Goal: Information Seeking & Learning: Stay updated

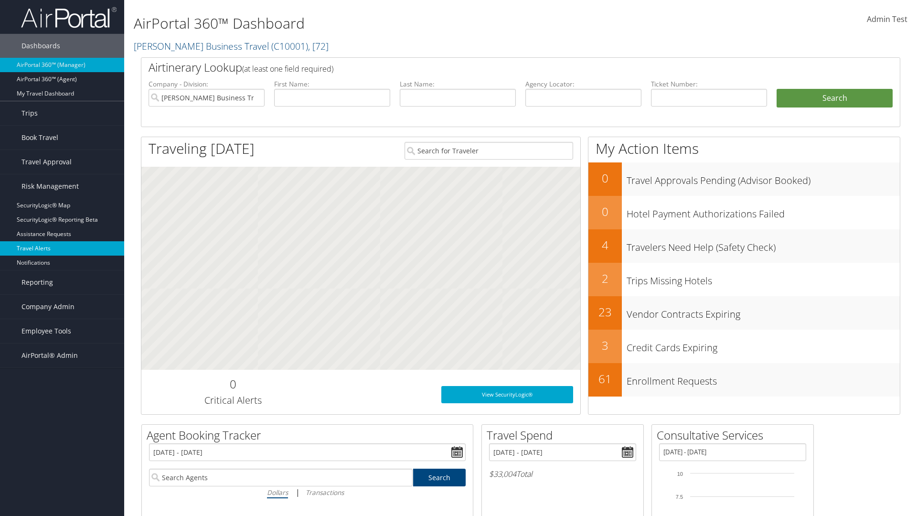
click at [62, 248] on link "Travel Alerts" at bounding box center [62, 248] width 124 height 14
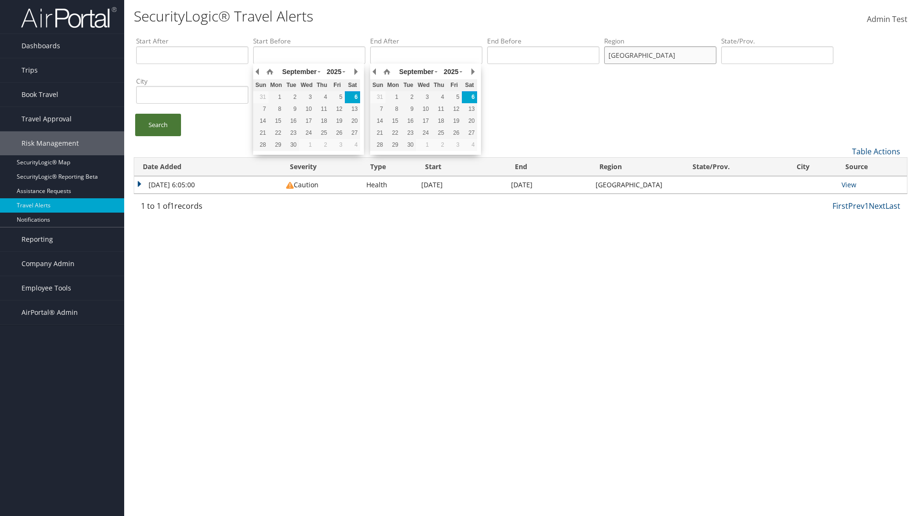
type input "[GEOGRAPHIC_DATA]"
click at [158, 125] on link "Search" at bounding box center [158, 125] width 46 height 22
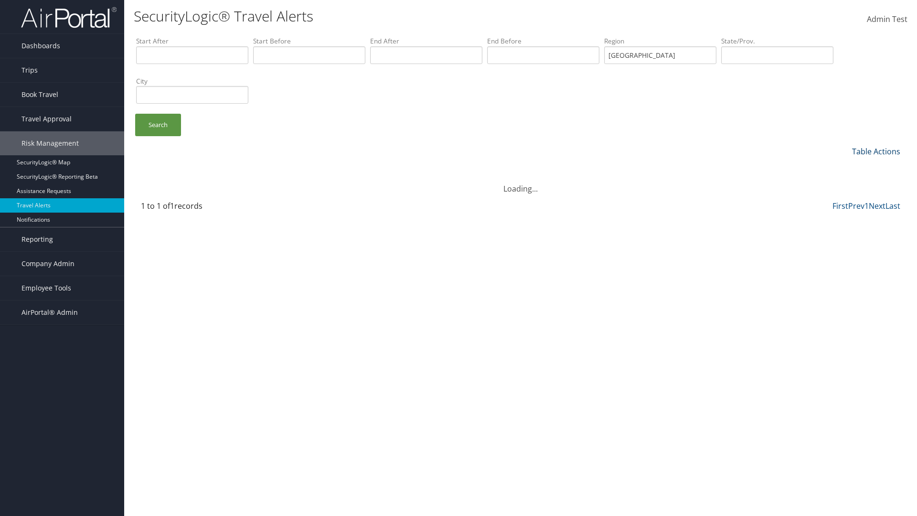
click at [876, 151] on link "Table Actions" at bounding box center [876, 151] width 48 height 11
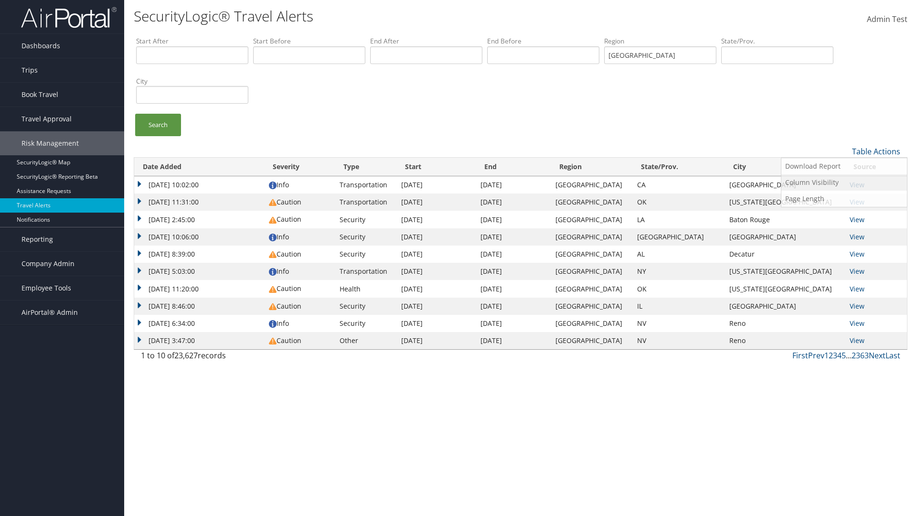
click at [844, 182] on link "Column Visibility" at bounding box center [845, 182] width 126 height 16
click at [844, 167] on link "Date Added" at bounding box center [845, 167] width 126 height 16
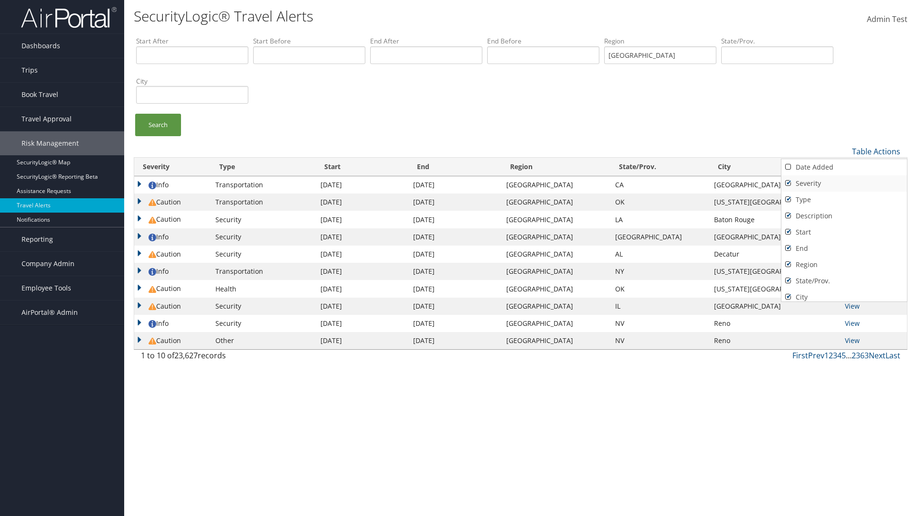
click at [844, 183] on link "Severity" at bounding box center [845, 183] width 126 height 16
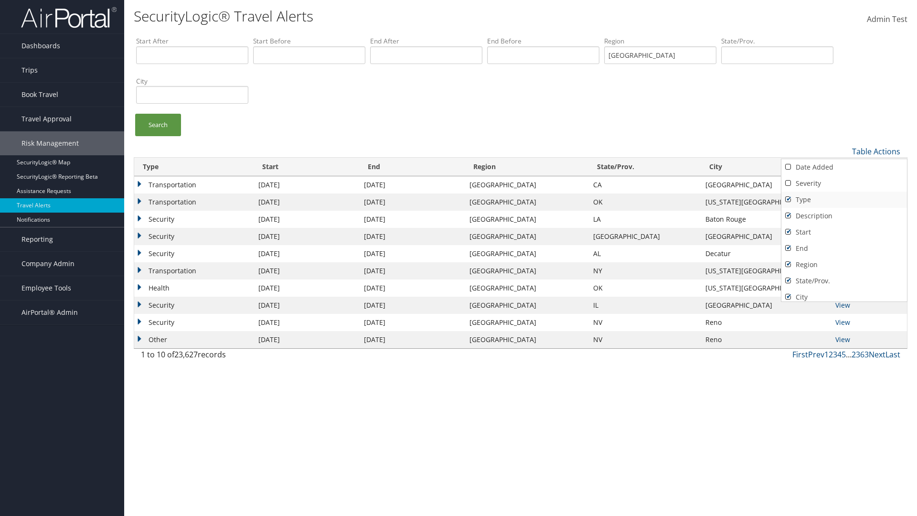
click at [844, 199] on link "Type" at bounding box center [845, 200] width 126 height 16
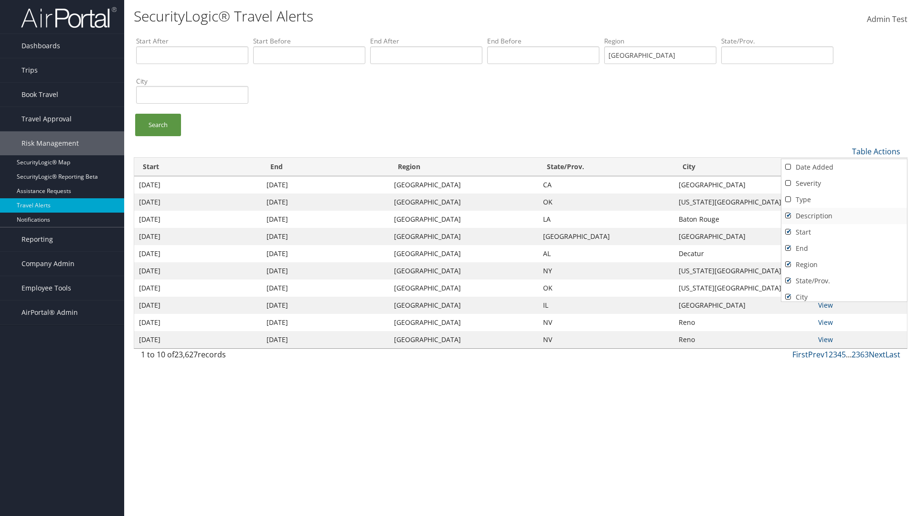
click at [844, 215] on link "Description" at bounding box center [845, 216] width 126 height 16
click at [844, 232] on link "Start" at bounding box center [845, 232] width 126 height 16
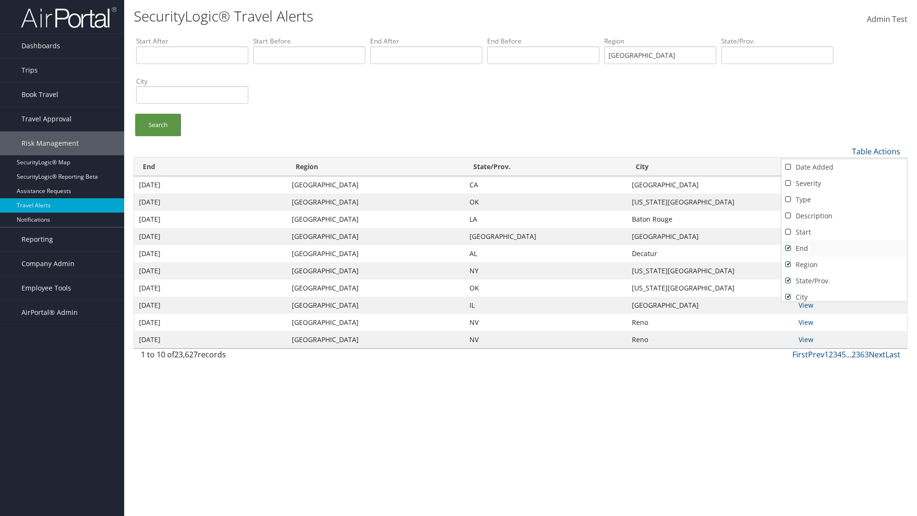
click at [844, 248] on link "End" at bounding box center [845, 248] width 126 height 16
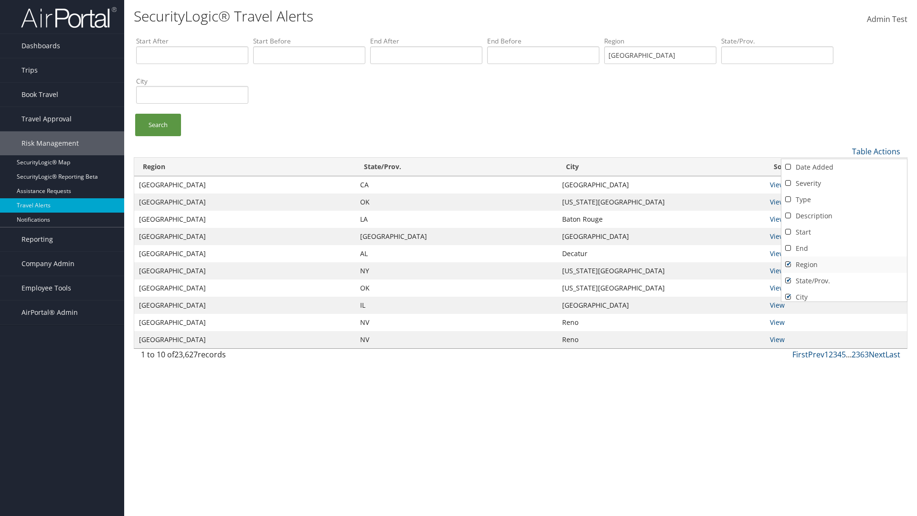
click at [844, 264] on link "Region" at bounding box center [845, 265] width 126 height 16
click at [844, 280] on link "State/Prov." at bounding box center [845, 281] width 126 height 16
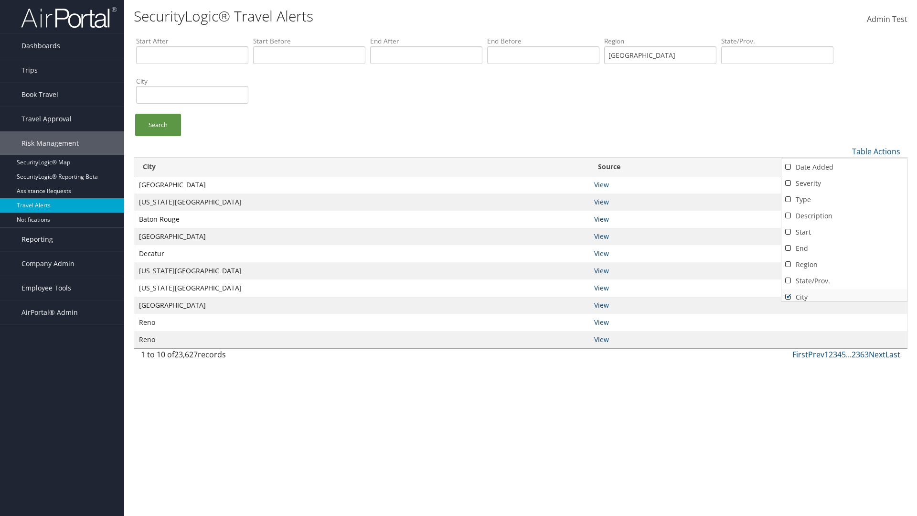
click at [844, 293] on link "City" at bounding box center [845, 297] width 126 height 16
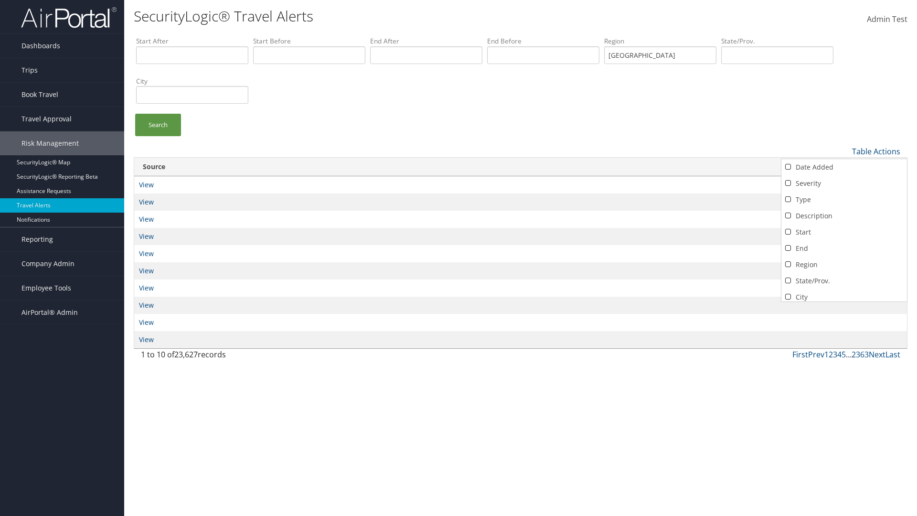
click at [844, 305] on link "Source" at bounding box center [845, 313] width 126 height 16
click at [459, 258] on div at bounding box center [458, 258] width 917 height 516
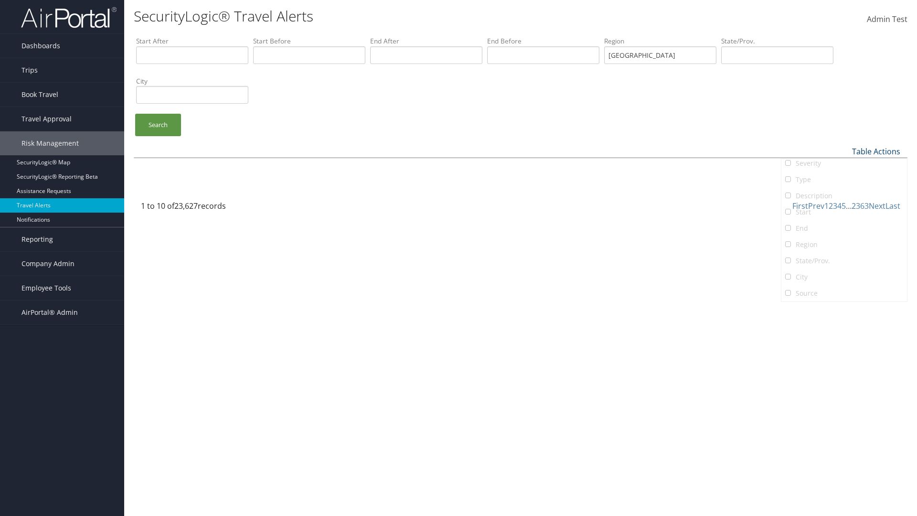
click at [876, 151] on link "Table Actions" at bounding box center [876, 151] width 48 height 11
click at [844, 182] on link "Column Visibility" at bounding box center [845, 182] width 126 height 16
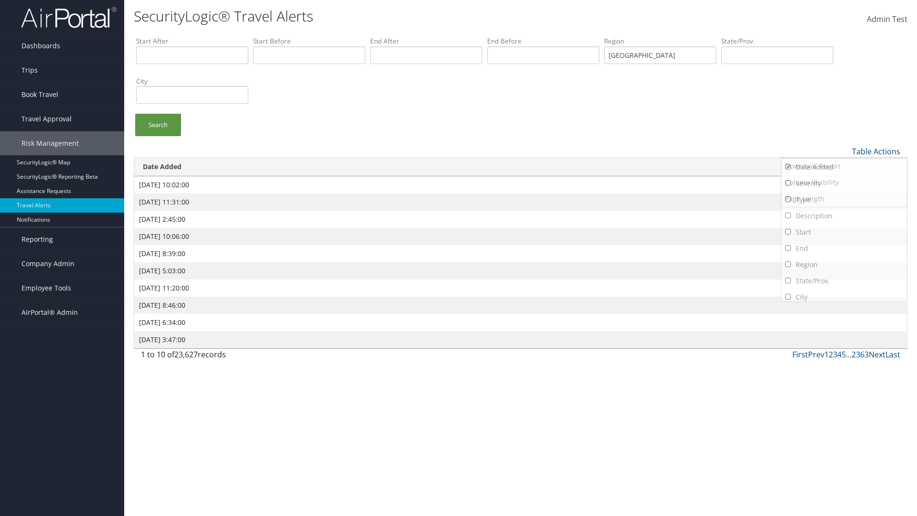
click at [844, 183] on link "Severity" at bounding box center [845, 183] width 126 height 16
click at [844, 199] on link "Type" at bounding box center [845, 200] width 126 height 16
